Goal: Information Seeking & Learning: Learn about a topic

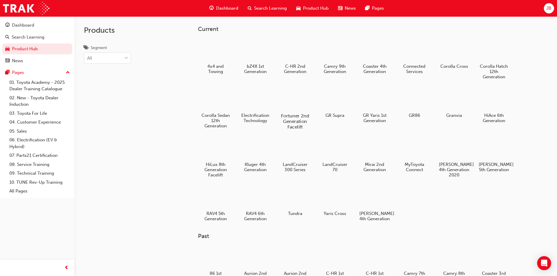
click at [294, 110] on div at bounding box center [295, 98] width 32 height 23
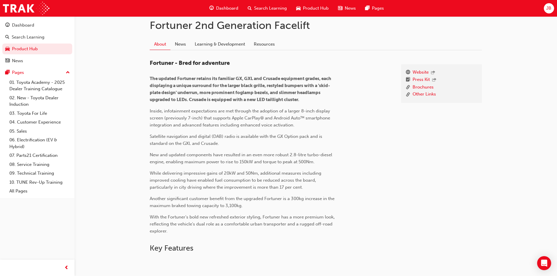
scroll to position [104, 0]
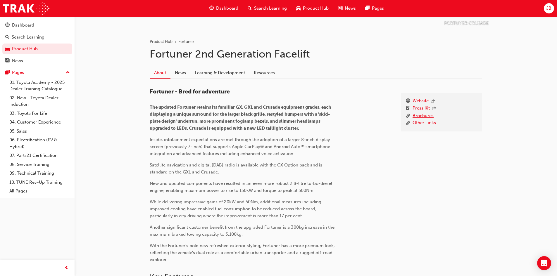
click at [423, 115] on link "Brochures" at bounding box center [423, 116] width 21 height 7
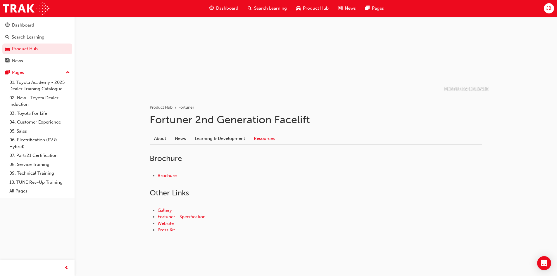
scroll to position [39, 0]
click at [166, 175] on link "Brochure" at bounding box center [167, 175] width 19 height 5
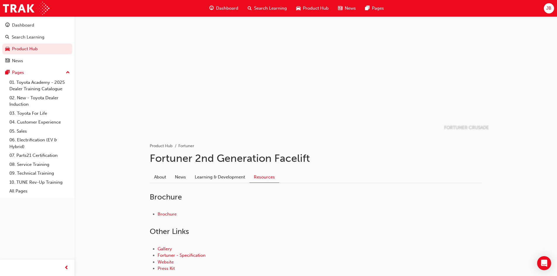
click at [347, 7] on span "News" at bounding box center [350, 8] width 11 height 7
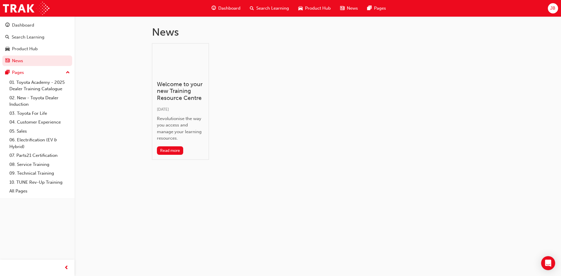
click at [318, 8] on span "Product Hub" at bounding box center [318, 8] width 26 height 7
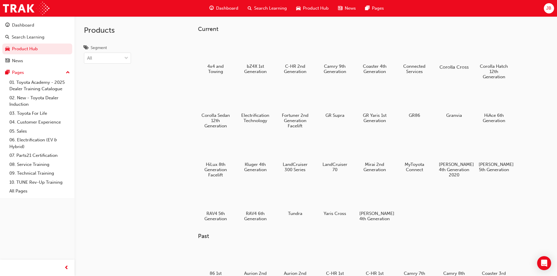
click at [456, 64] on h5 "Corolla Cross" at bounding box center [454, 67] width 32 height 6
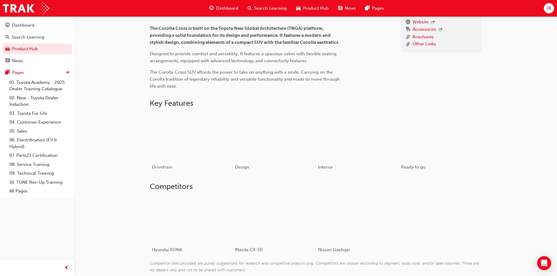
scroll to position [205, 0]
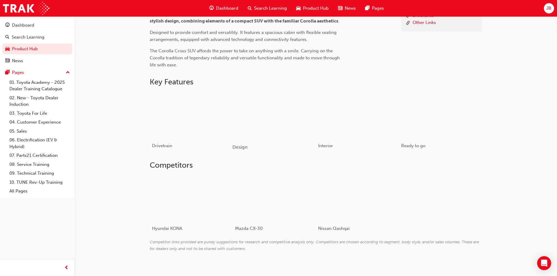
click at [283, 132] on div "button" at bounding box center [273, 115] width 83 height 47
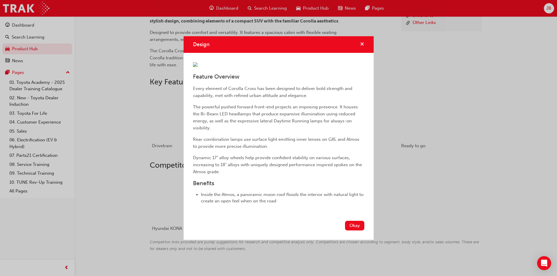
click at [360, 42] on span "cross-icon" at bounding box center [362, 44] width 4 height 5
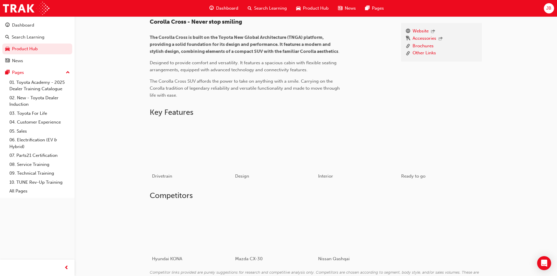
scroll to position [175, 0]
click at [233, 121] on button "Design" at bounding box center [274, 153] width 83 height 65
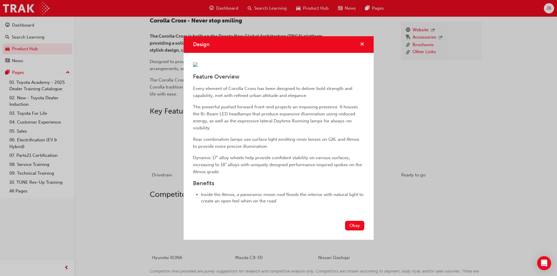
click at [360, 42] on span "cross-icon" at bounding box center [362, 44] width 4 height 5
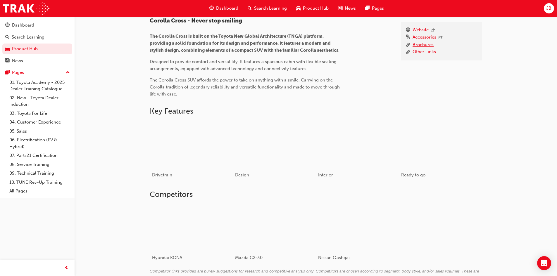
click at [430, 44] on link "Brochures" at bounding box center [423, 45] width 21 height 7
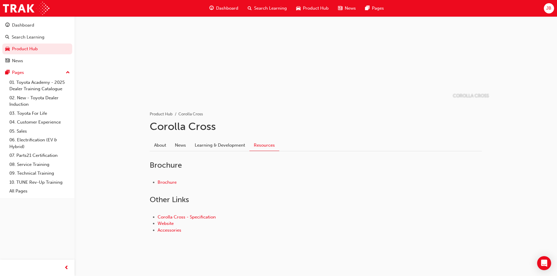
scroll to position [32, 0]
click at [168, 183] on link "Brochure" at bounding box center [167, 182] width 19 height 5
